Goal: Information Seeking & Learning: Learn about a topic

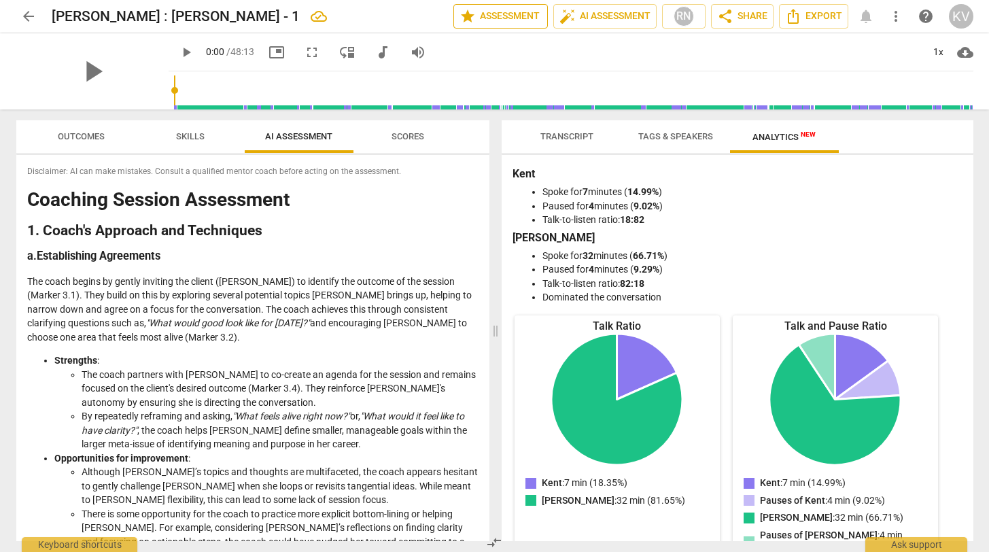
click at [503, 16] on span "star Assessment" at bounding box center [501, 16] width 82 height 16
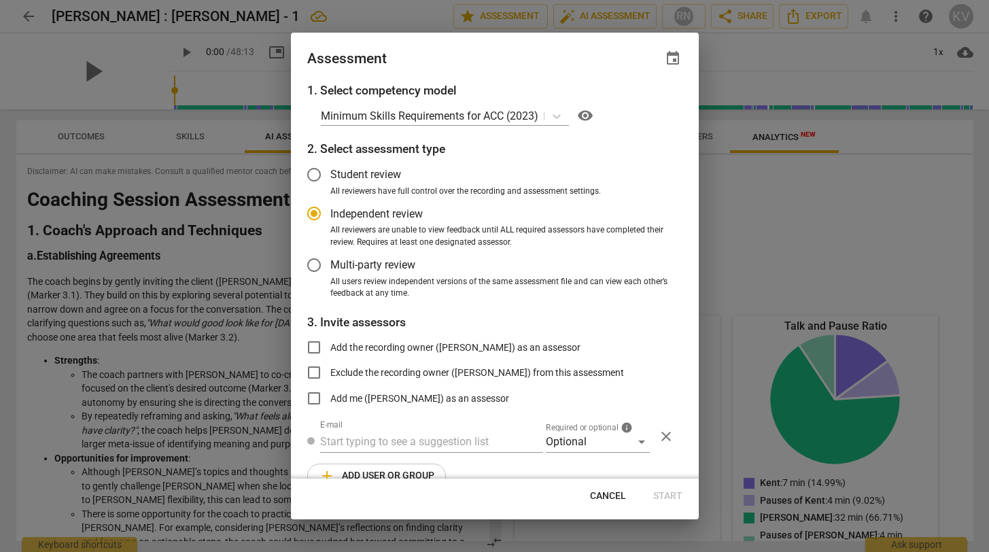
click at [598, 514] on div "Assessment event 1. Select competency model Minimum Skills Requirements for ACC…" at bounding box center [495, 276] width 408 height 487
click at [600, 507] on button "Cancel" at bounding box center [608, 496] width 58 height 24
radio input "false"
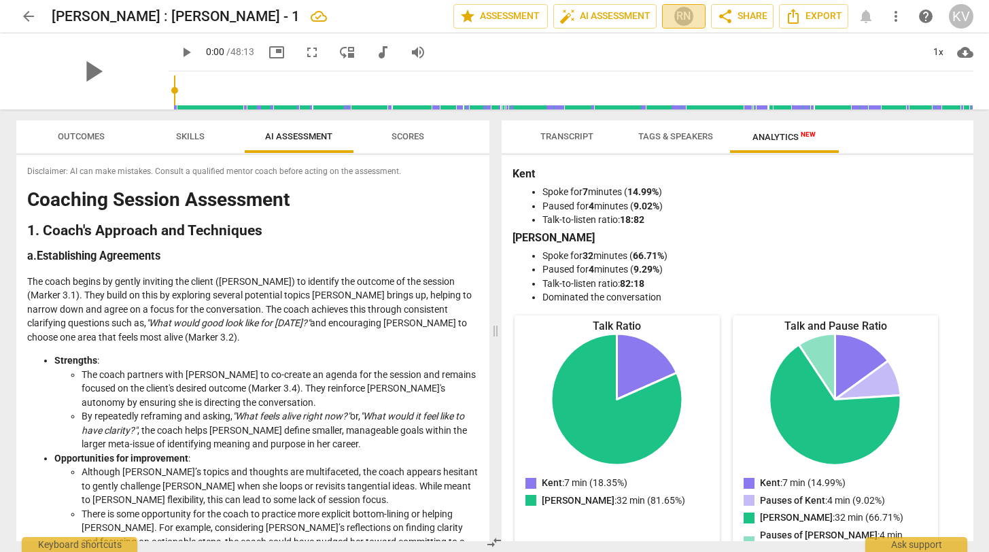
click at [683, 9] on div "RN" at bounding box center [684, 16] width 20 height 20
click at [683, 9] on div at bounding box center [494, 276] width 989 height 552
click at [583, 131] on span "Transcript" at bounding box center [567, 136] width 53 height 10
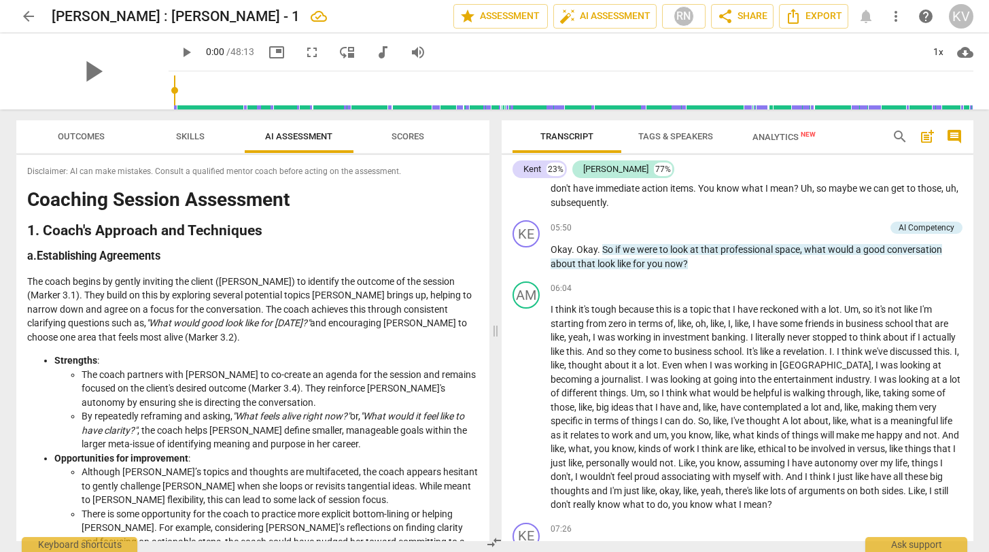
scroll to position [1085, 0]
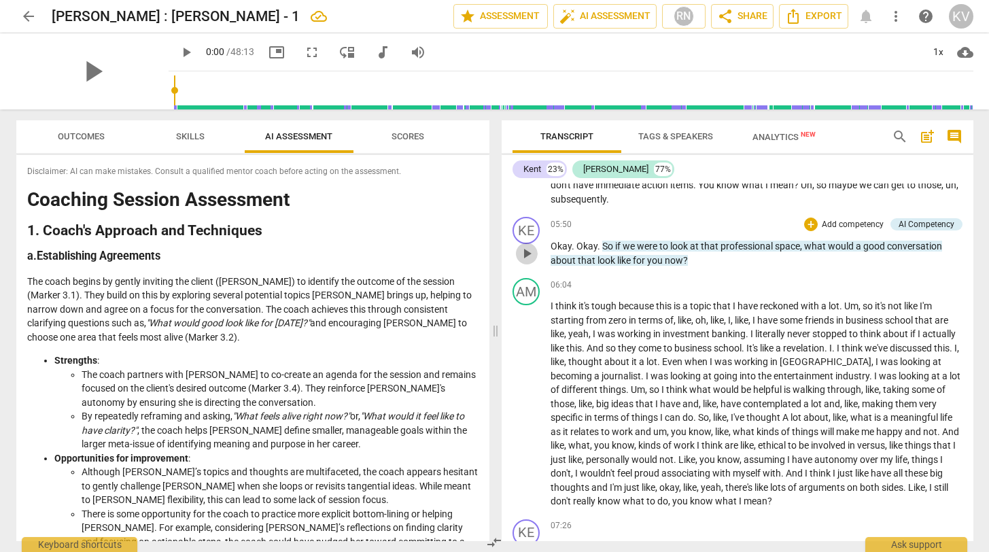
click at [527, 256] on span "play_arrow" at bounding box center [527, 253] width 16 height 16
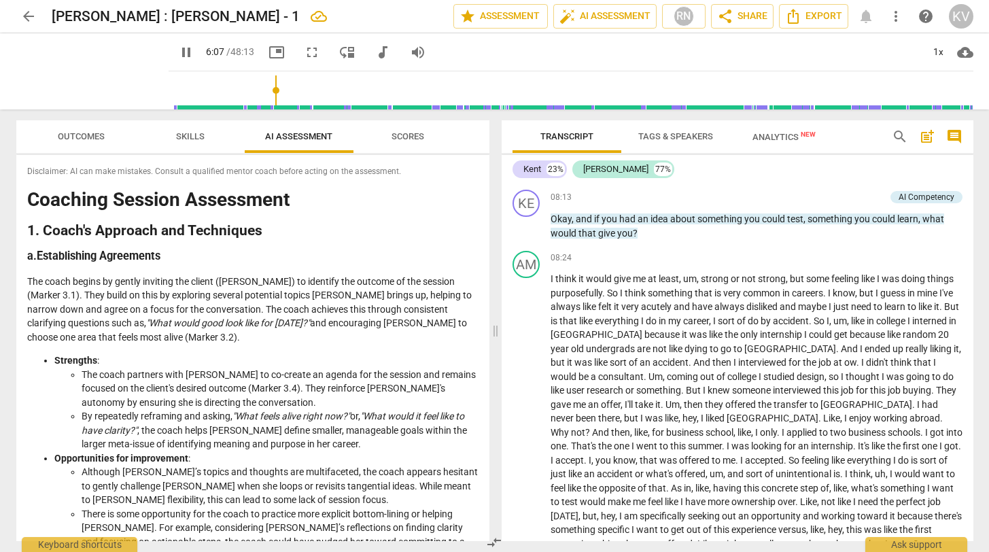
scroll to position [1595, 0]
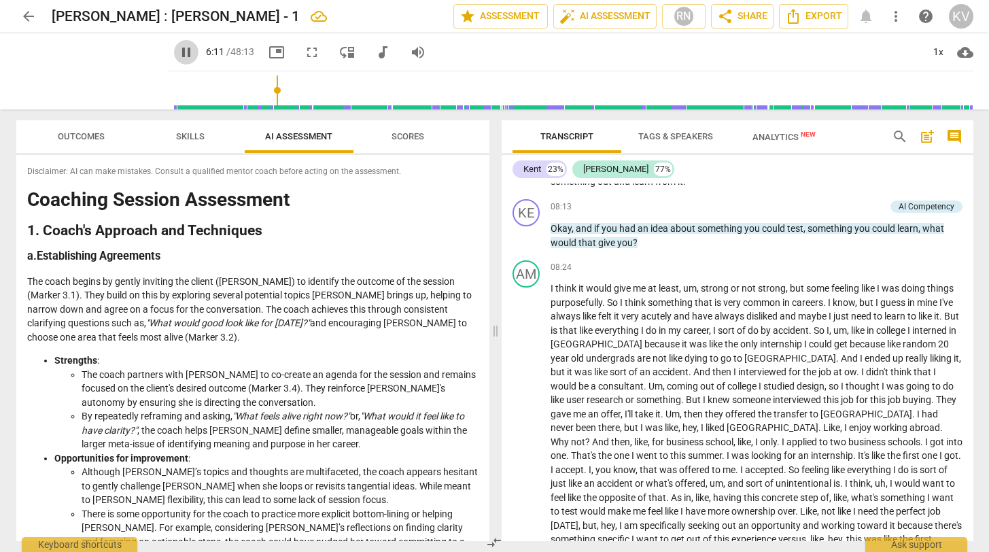
click at [178, 50] on span "pause" at bounding box center [186, 52] width 16 height 16
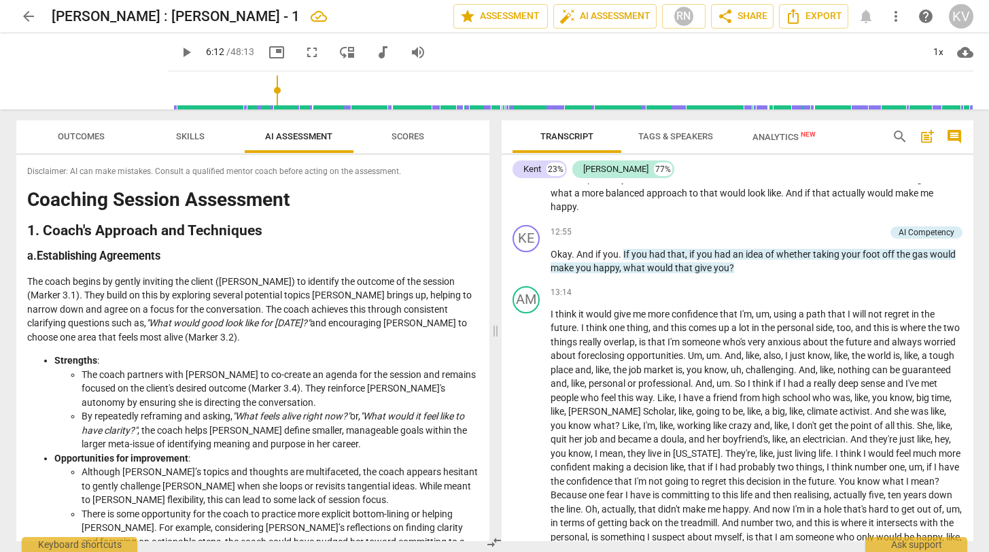
scroll to position [2503, 0]
type input "372"
